Goal: Information Seeking & Learning: Learn about a topic

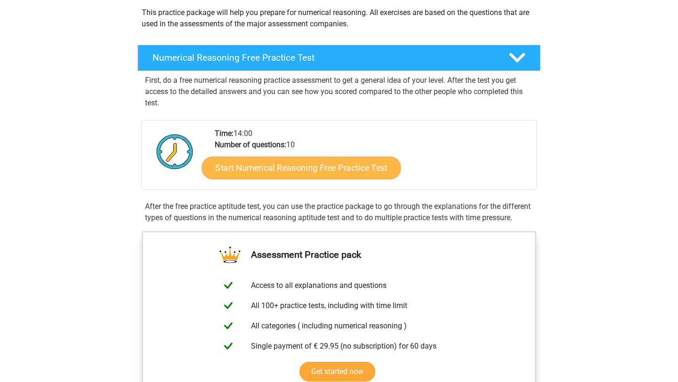
scroll to position [116, 0]
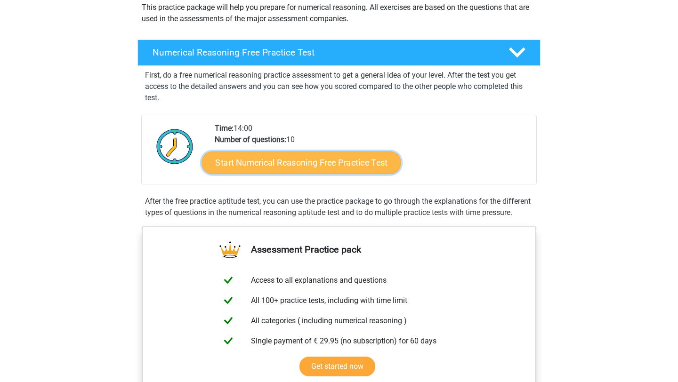
click at [299, 165] on link "Start Numerical Reasoning Free Practice Test" at bounding box center [301, 162] width 199 height 23
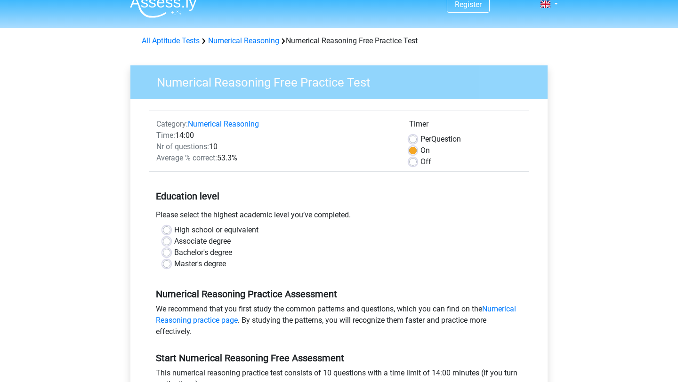
scroll to position [14, 0]
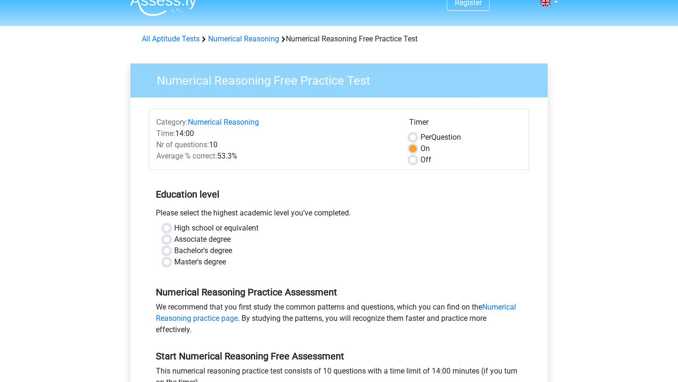
click at [174, 226] on label "High school or equivalent" at bounding box center [216, 228] width 84 height 11
click at [163, 226] on input "High school or equivalent" at bounding box center [167, 227] width 8 height 9
radio input "true"
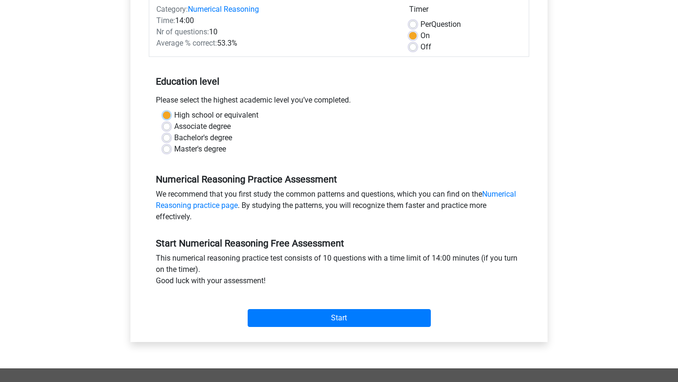
scroll to position [185, 0]
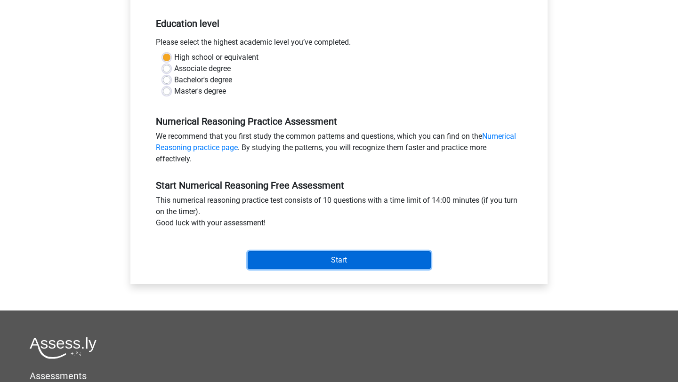
click at [330, 262] on input "Start" at bounding box center [339, 260] width 183 height 18
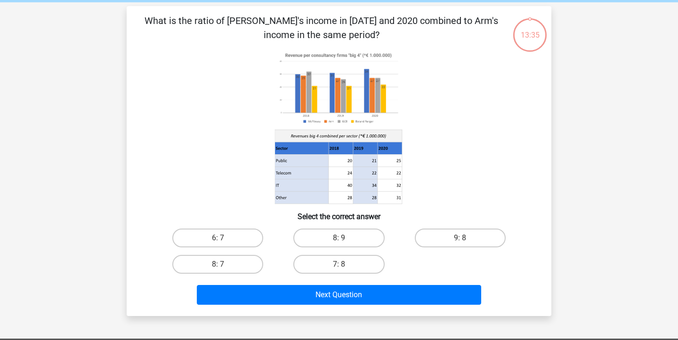
scroll to position [24, 0]
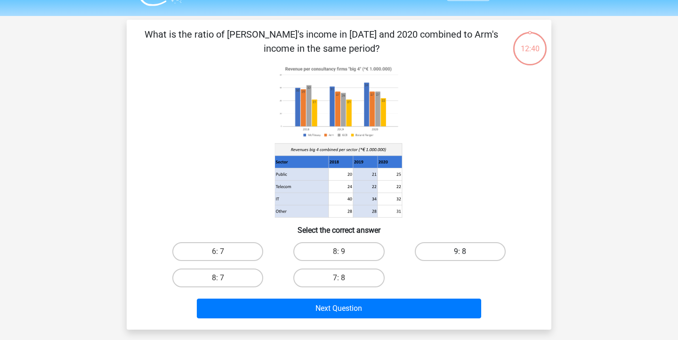
click at [451, 249] on label "9: 8" at bounding box center [460, 252] width 91 height 19
click at [460, 252] on input "9: 8" at bounding box center [463, 255] width 6 height 6
radio input "true"
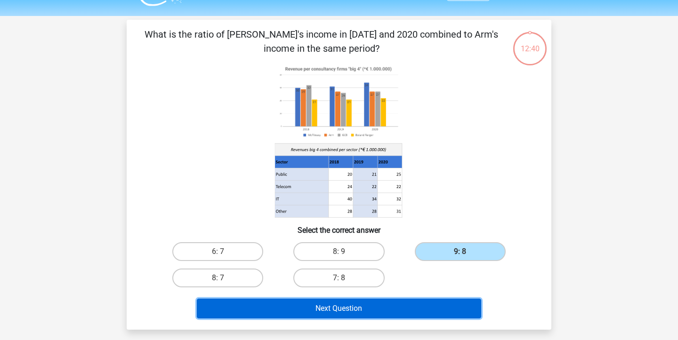
click at [352, 312] on button "Next Question" at bounding box center [339, 309] width 285 height 20
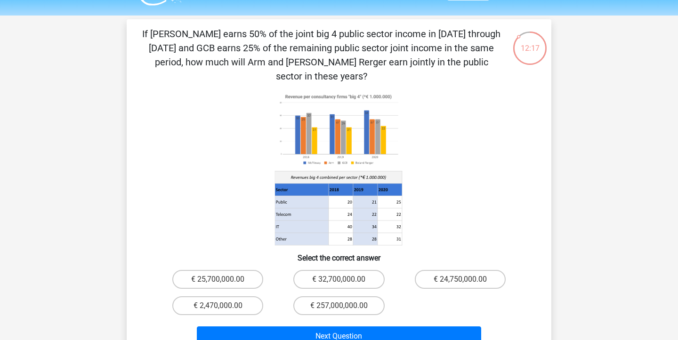
scroll to position [25, 0]
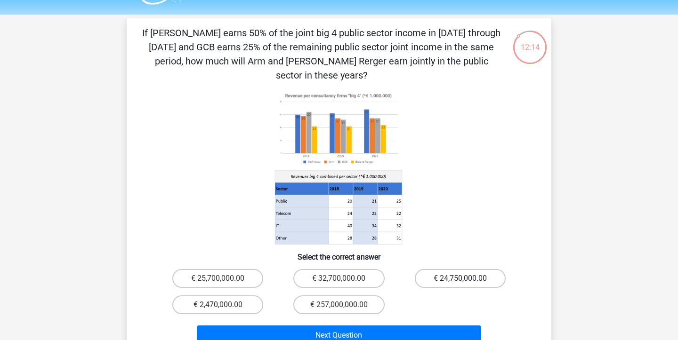
click at [459, 269] on label "€ 24,750,000.00" at bounding box center [460, 278] width 91 height 19
click at [460, 279] on input "€ 24,750,000.00" at bounding box center [463, 282] width 6 height 6
radio input "true"
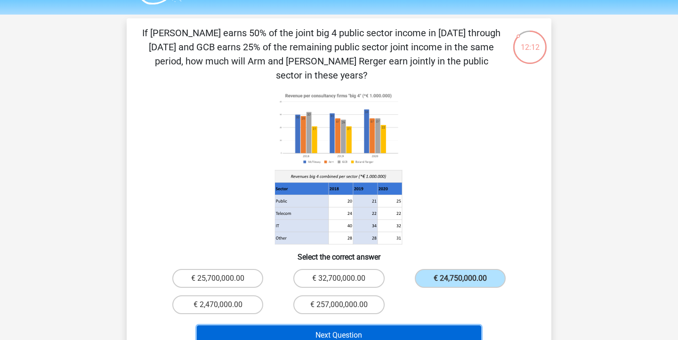
click at [393, 326] on button "Next Question" at bounding box center [339, 336] width 285 height 20
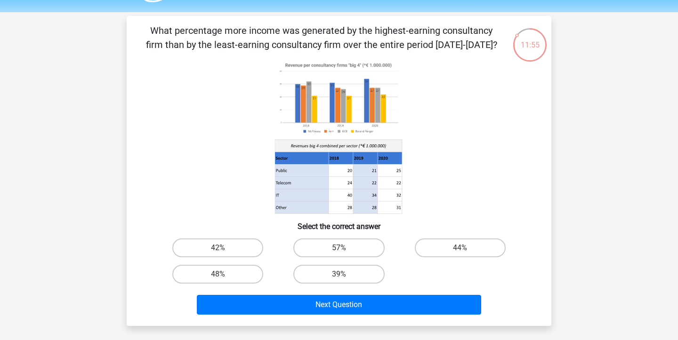
scroll to position [28, 0]
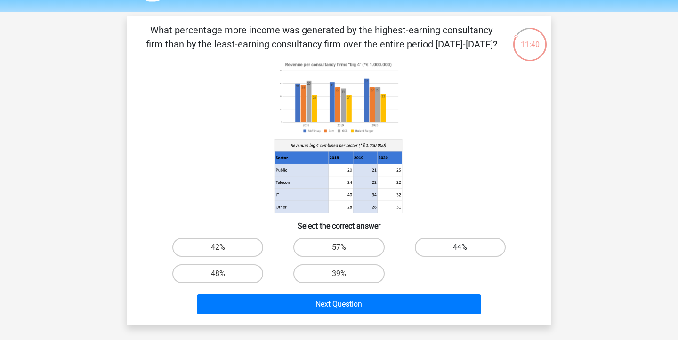
click at [462, 242] on label "44%" at bounding box center [460, 247] width 91 height 19
click at [462, 248] on input "44%" at bounding box center [463, 251] width 6 height 6
radio input "true"
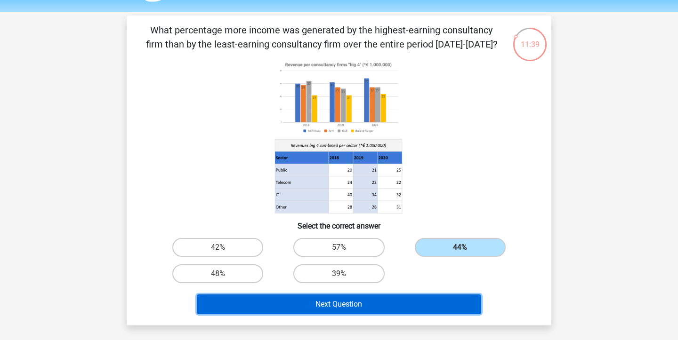
click at [413, 302] on button "Next Question" at bounding box center [339, 305] width 285 height 20
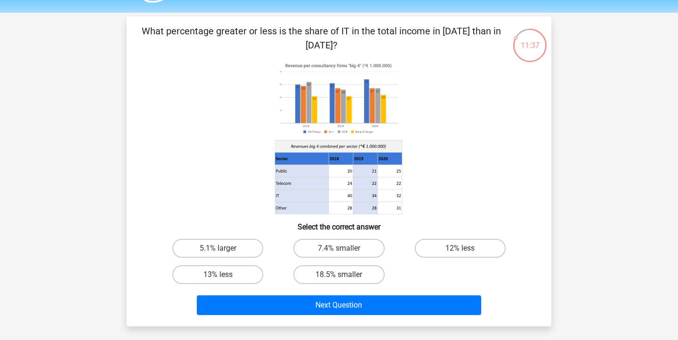
scroll to position [29, 0]
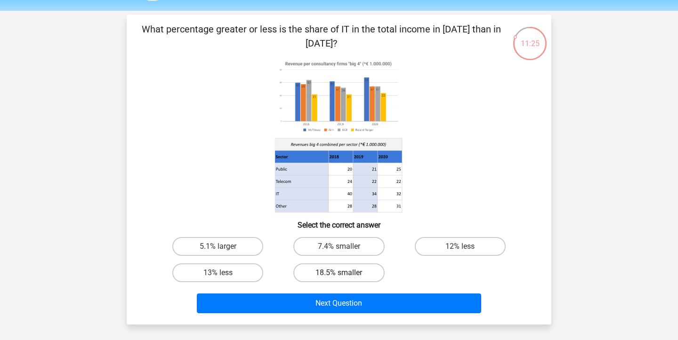
click at [345, 275] on label "18.5% smaller" at bounding box center [338, 273] width 91 height 19
click at [345, 275] on input "18.5% smaller" at bounding box center [342, 276] width 6 height 6
radio input "true"
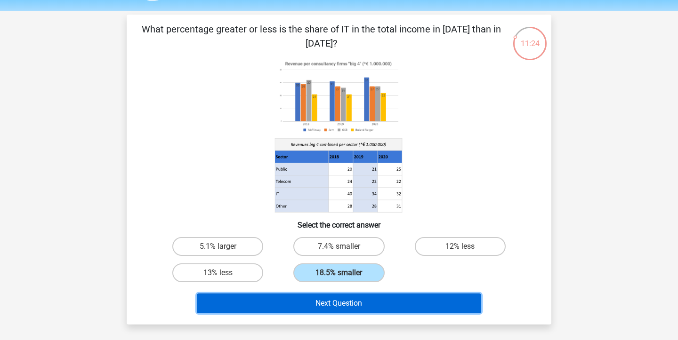
click at [349, 304] on button "Next Question" at bounding box center [339, 304] width 285 height 20
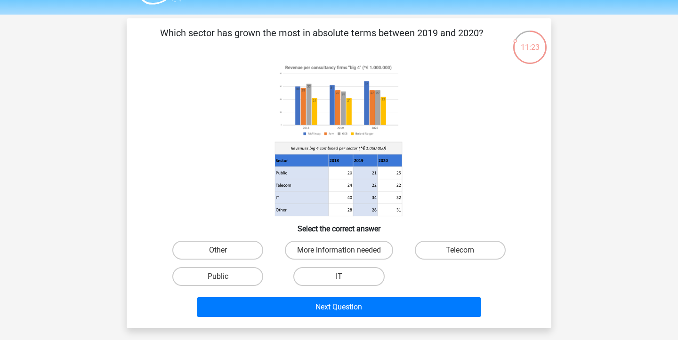
scroll to position [25, 0]
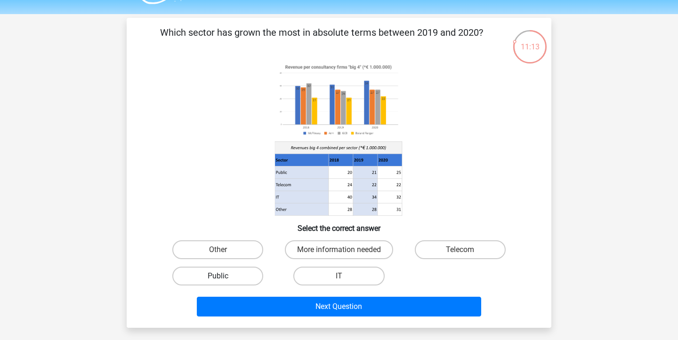
click at [217, 277] on label "Public" at bounding box center [217, 276] width 91 height 19
click at [218, 277] on input "Public" at bounding box center [221, 279] width 6 height 6
radio input "true"
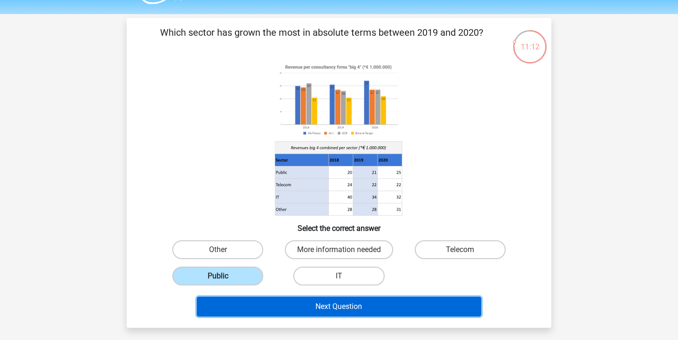
click at [323, 309] on button "Next Question" at bounding box center [339, 307] width 285 height 20
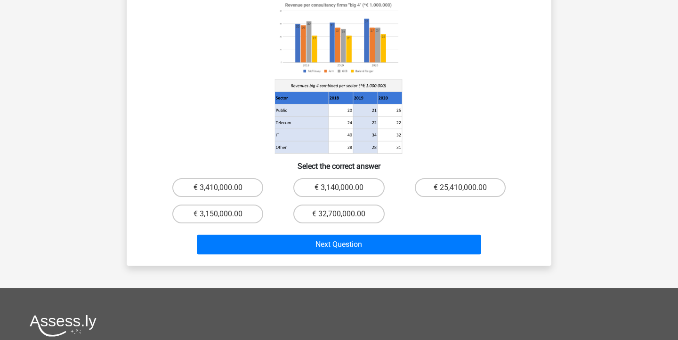
scroll to position [0, 0]
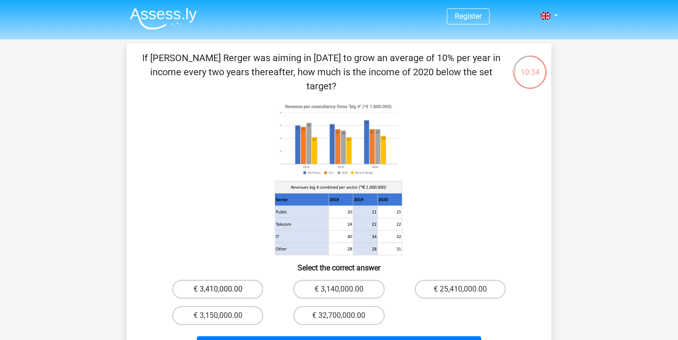
click at [227, 280] on label "€ 3,410,000.00" at bounding box center [217, 289] width 91 height 19
click at [224, 290] on input "€ 3,410,000.00" at bounding box center [221, 293] width 6 height 6
radio input "true"
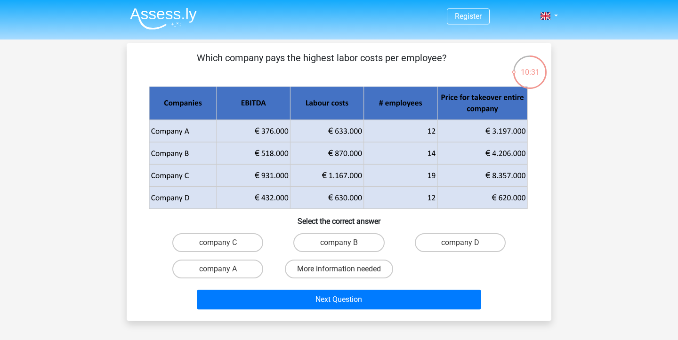
scroll to position [7, 0]
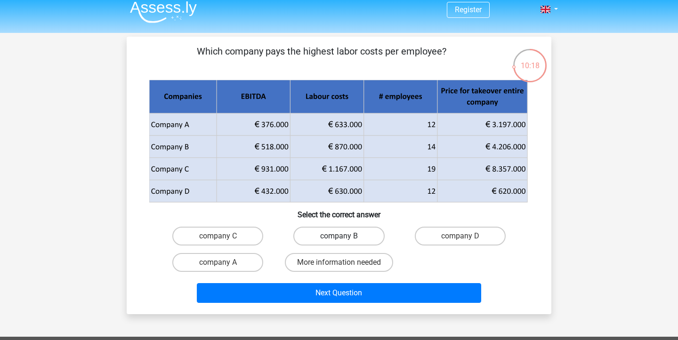
click at [339, 235] on label "company B" at bounding box center [338, 236] width 91 height 19
click at [339, 236] on input "company B" at bounding box center [342, 239] width 6 height 6
radio input "true"
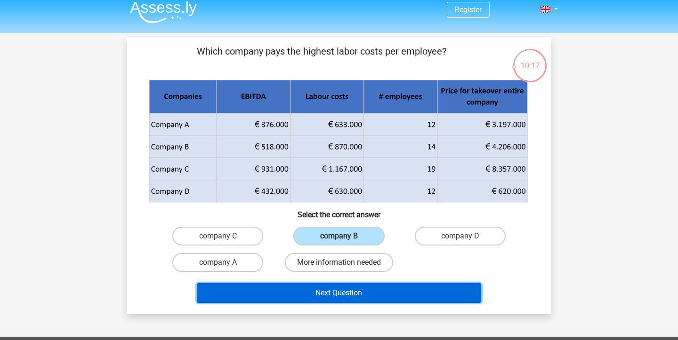
click at [343, 291] on button "Next Question" at bounding box center [339, 293] width 285 height 20
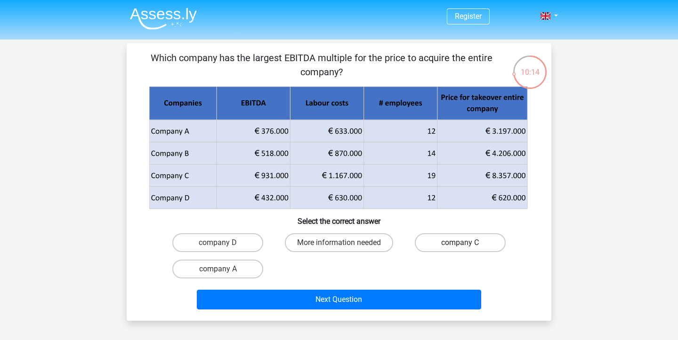
scroll to position [0, 0]
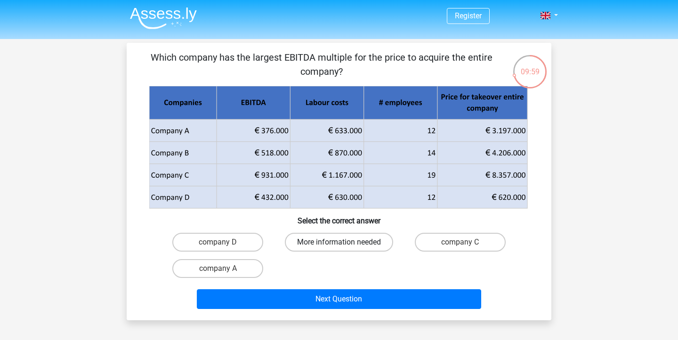
click at [303, 246] on label "More information needed" at bounding box center [339, 242] width 108 height 19
click at [339, 246] on input "More information needed" at bounding box center [342, 246] width 6 height 6
radio input "true"
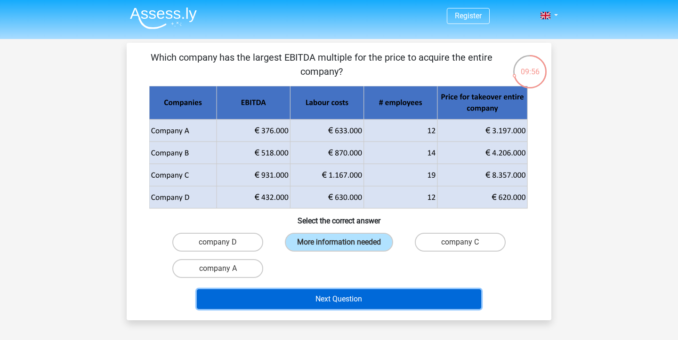
click at [321, 293] on button "Next Question" at bounding box center [339, 300] width 285 height 20
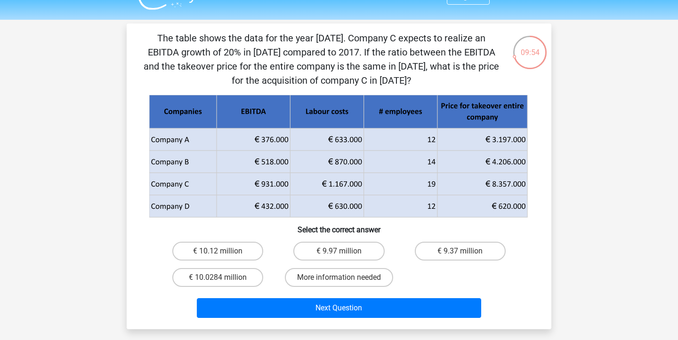
scroll to position [15, 0]
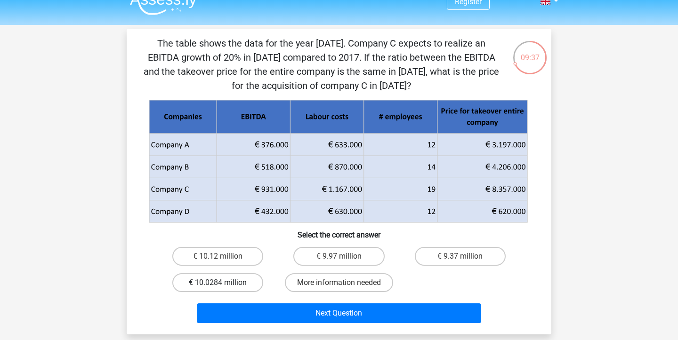
click at [233, 283] on label "€ 10.0284 million" at bounding box center [217, 283] width 91 height 19
click at [224, 283] on input "€ 10.0284 million" at bounding box center [221, 286] width 6 height 6
radio input "true"
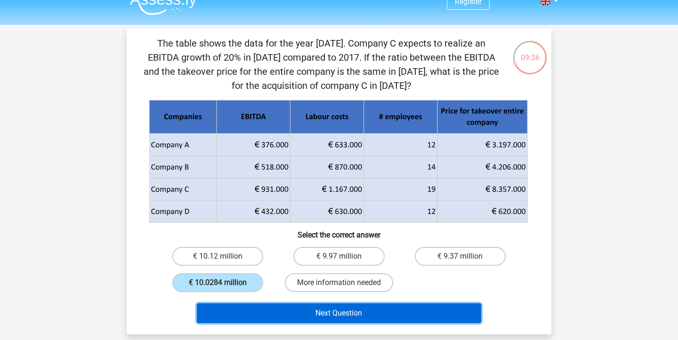
click at [337, 313] on button "Next Question" at bounding box center [339, 314] width 285 height 20
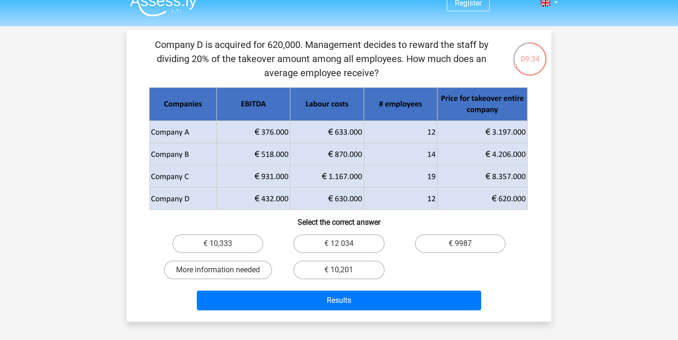
scroll to position [0, 0]
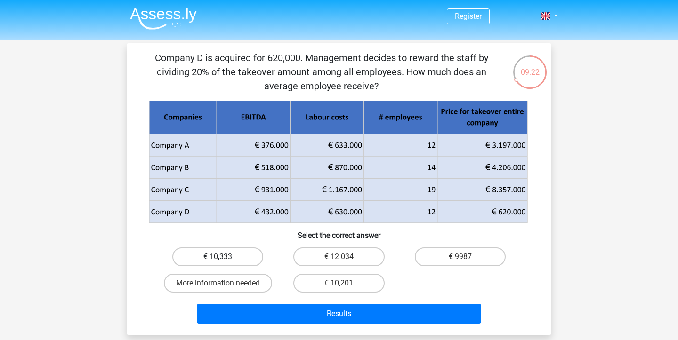
click at [226, 259] on label "€ 10,333" at bounding box center [217, 257] width 91 height 19
click at [224, 259] on input "€ 10,333" at bounding box center [221, 260] width 6 height 6
radio input "true"
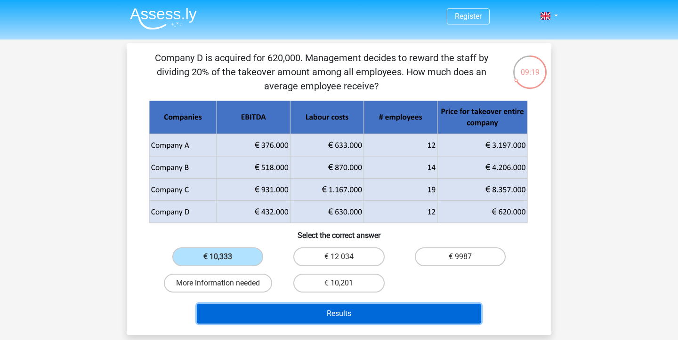
click at [344, 316] on button "Results" at bounding box center [339, 314] width 285 height 20
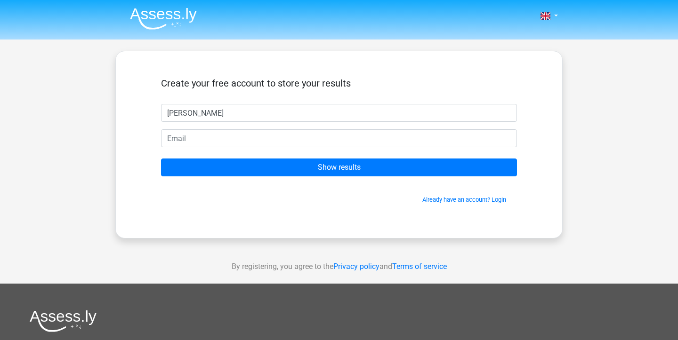
type input "[PERSON_NAME]"
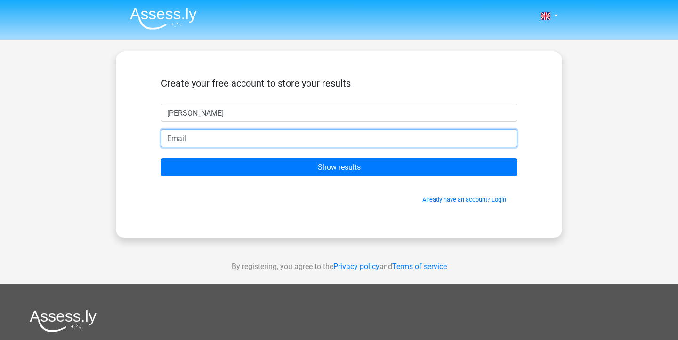
click at [197, 143] on input "email" at bounding box center [339, 138] width 356 height 18
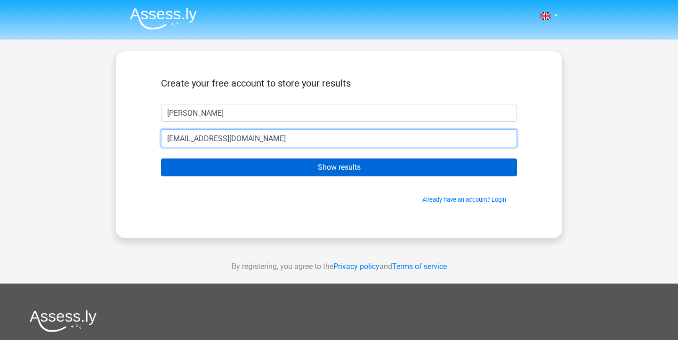
type input "LINABADJOU@OUTLOOK.COM"
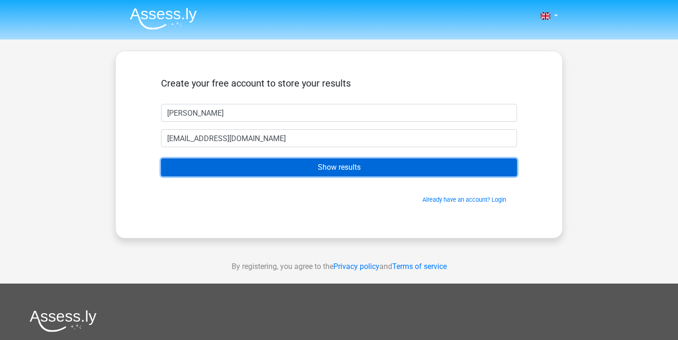
click at [308, 165] on input "Show results" at bounding box center [339, 168] width 356 height 18
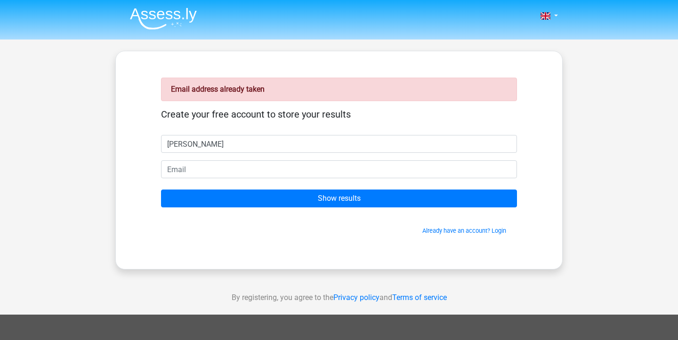
type input "[PERSON_NAME]"
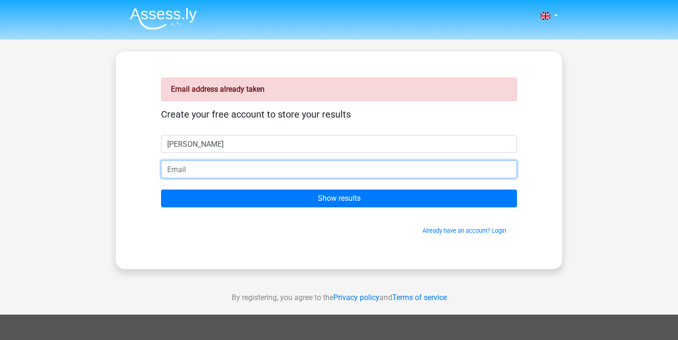
click at [186, 172] on input "email" at bounding box center [339, 170] width 356 height 18
paste input "[EMAIL_ADDRESS][DOMAIN_NAME]"
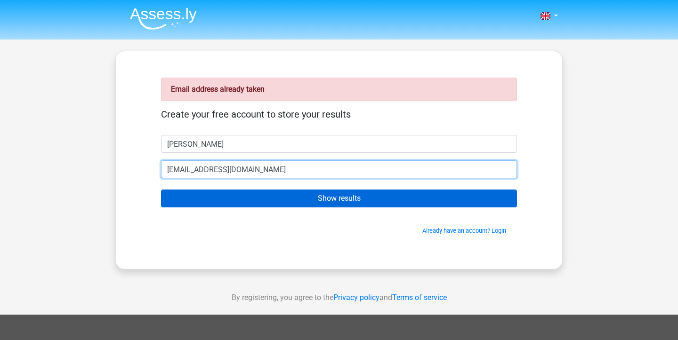
type input "fosila4666@artvara.com"
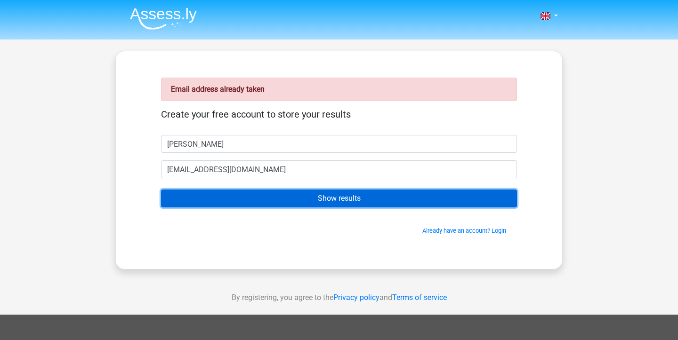
click at [308, 196] on input "Show results" at bounding box center [339, 199] width 356 height 18
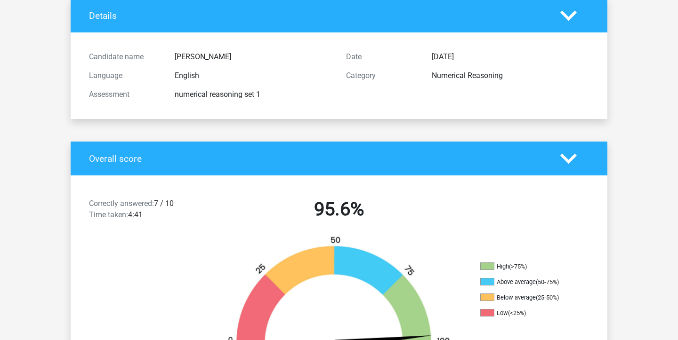
scroll to position [63, 0]
